Goal: Information Seeking & Learning: Understand process/instructions

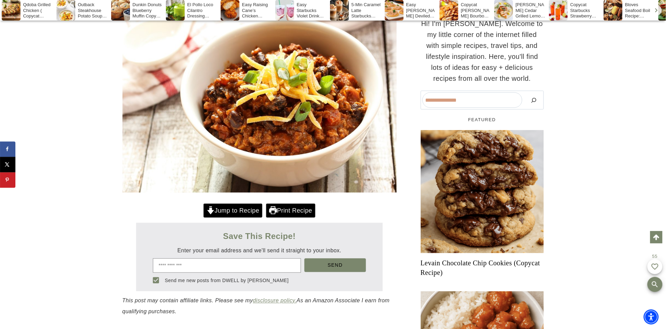
scroll to position [180, 0]
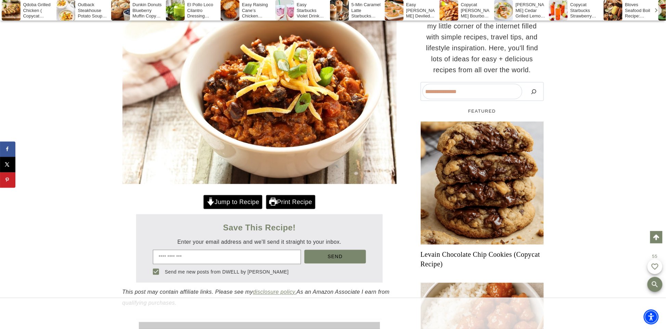
click at [240, 201] on link "Jump to Recipe" at bounding box center [232, 202] width 59 height 14
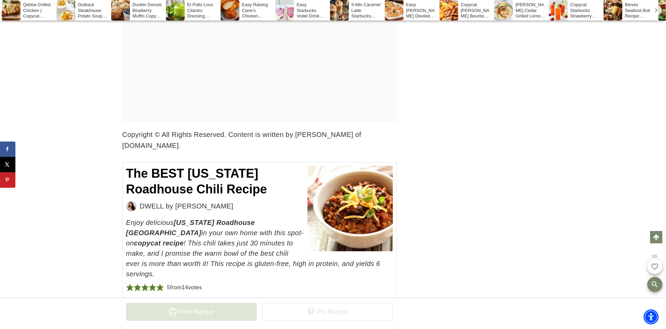
scroll to position [3351, 0]
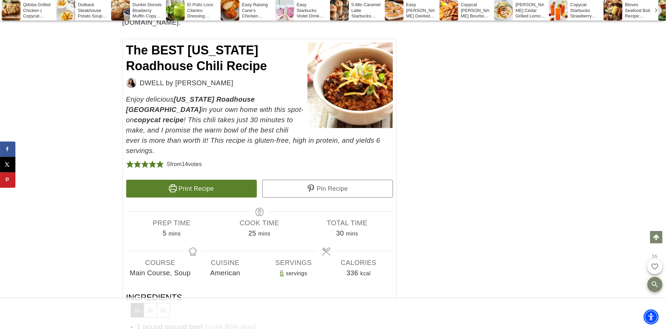
click at [644, 18] on div "Bloves Seafood Boil Recipe: Smackalicious Copycat" at bounding box center [630, 10] width 53 height 21
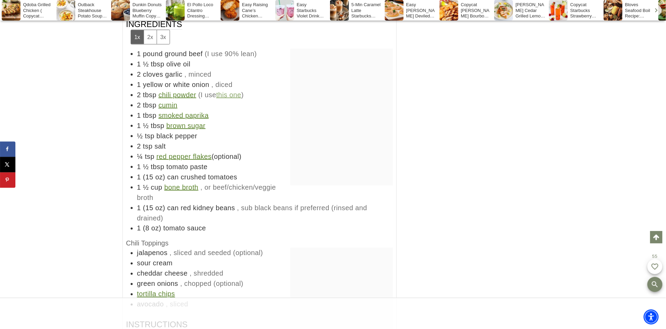
scroll to position [3249, 0]
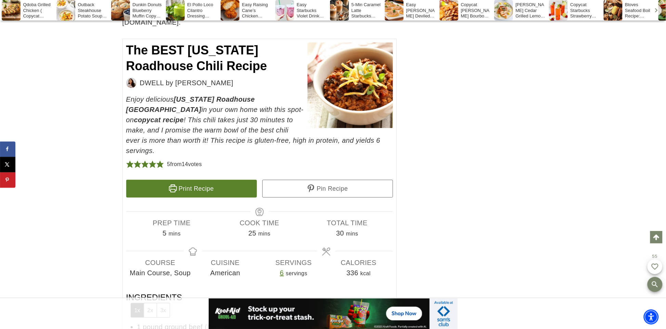
drag, startPoint x: 665, startPoint y: 165, endPoint x: 662, endPoint y: 176, distance: 11.3
click at [661, 183] on div "Home » Recipes » The BEST [US_STATE] Roadhouse Chili (Copycat Recipe) American …" at bounding box center [333, 96] width 666 height 6706
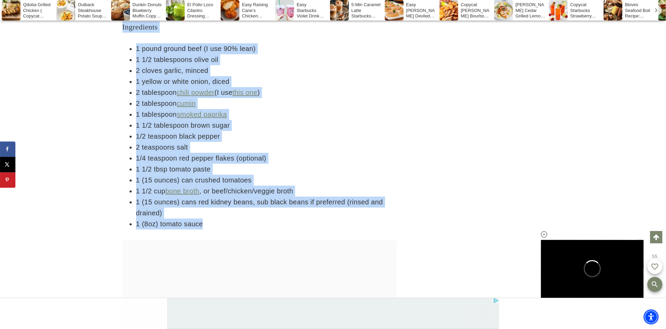
drag, startPoint x: 121, startPoint y: 28, endPoint x: 330, endPoint y: 229, distance: 290.2
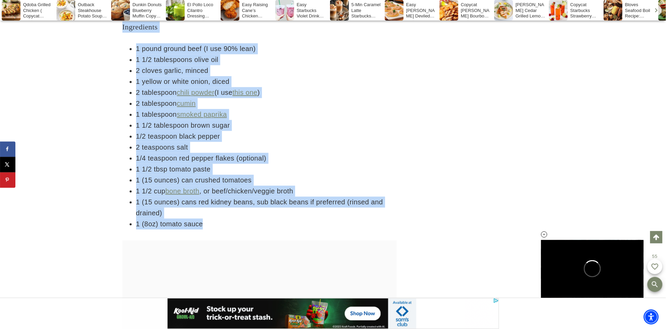
copy div "Ingredients 1 pound ground beef (I use 90% lean) 1 1/2 tablespoons olive oil 2 …"
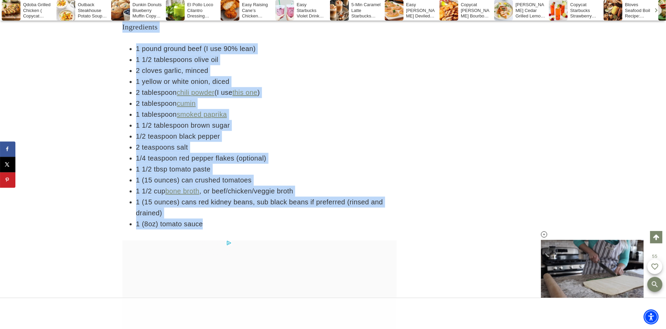
click at [351, 77] on li "1 yellow or white onion, diced" at bounding box center [266, 81] width 261 height 11
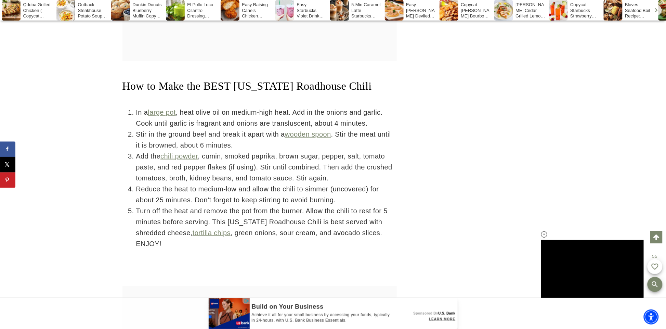
scroll to position [1898, 0]
